Goal: Task Accomplishment & Management: Complete application form

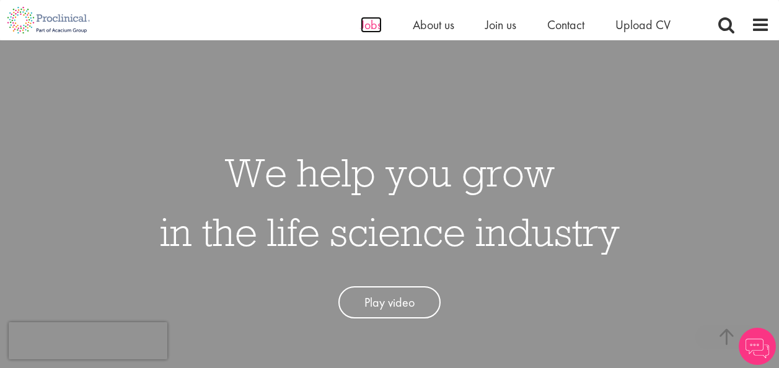
drag, startPoint x: 0, startPoint y: 0, endPoint x: 373, endPoint y: 20, distance: 373.8
click at [373, 20] on span "Jobs" at bounding box center [371, 25] width 21 height 16
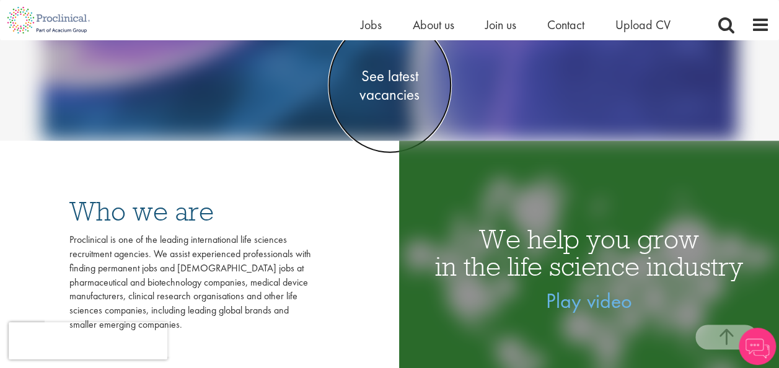
click at [396, 73] on span "See latest vacancies" at bounding box center [390, 84] width 124 height 37
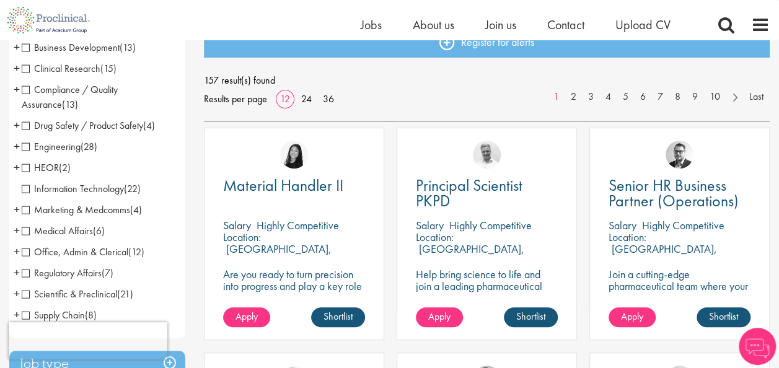
scroll to position [154, 0]
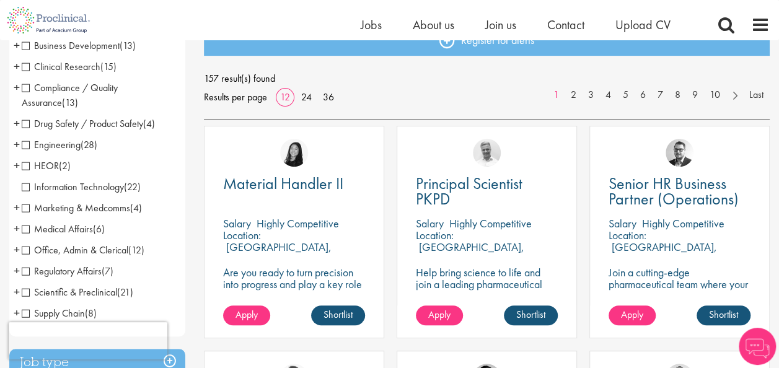
click at [29, 67] on span "Clinical Research" at bounding box center [61, 66] width 79 height 13
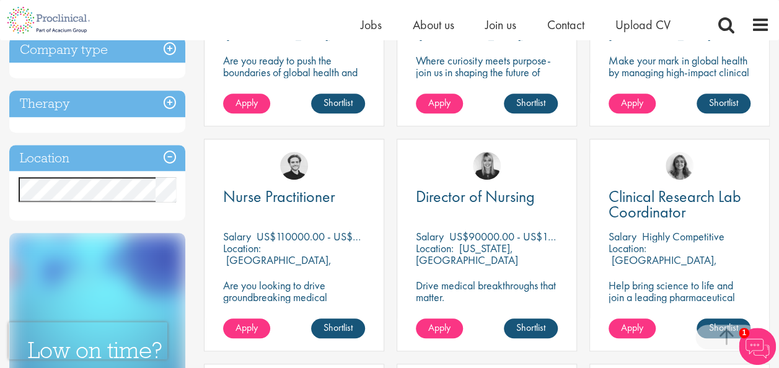
scroll to position [366, 0]
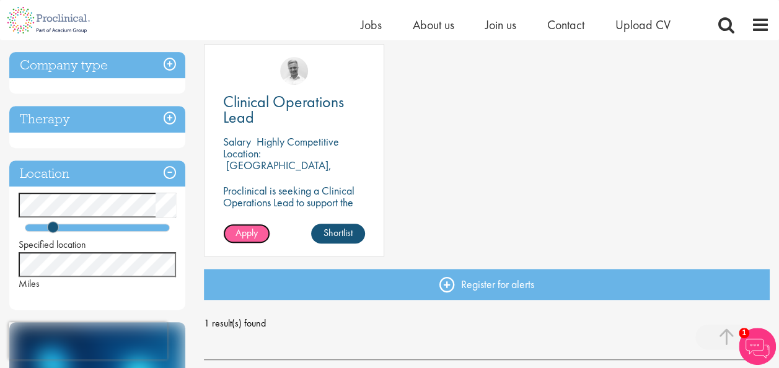
click at [255, 231] on span "Apply" at bounding box center [247, 232] width 22 height 13
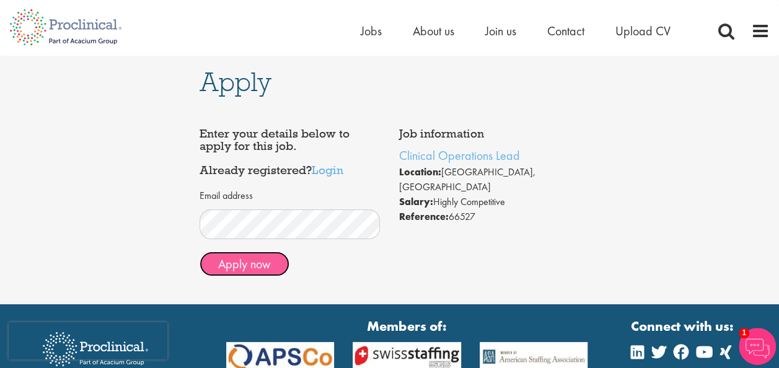
click at [255, 267] on button "Apply now" at bounding box center [245, 264] width 90 height 25
